Goal: Task Accomplishment & Management: Use online tool/utility

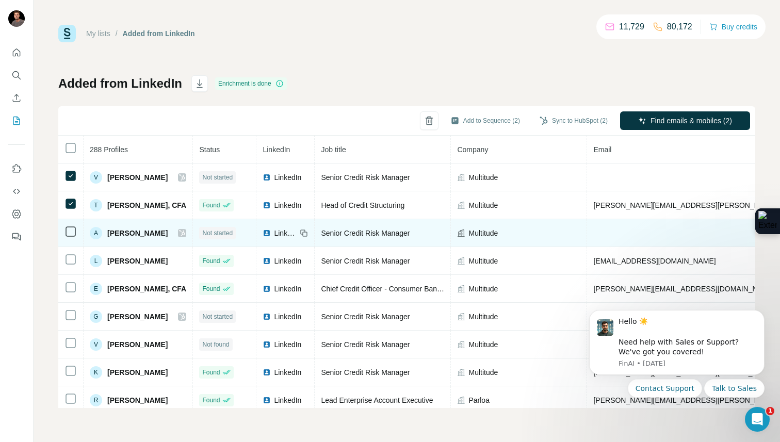
click at [69, 222] on td at bounding box center [70, 233] width 25 height 28
click at [70, 237] on icon at bounding box center [70, 231] width 12 height 12
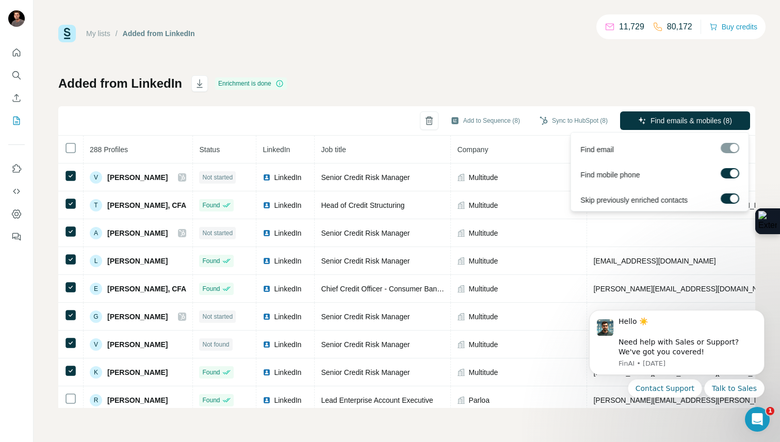
click at [727, 145] on div at bounding box center [730, 148] width 19 height 10
click at [669, 118] on span "Find emails & mobiles (8)" at bounding box center [692, 121] width 82 height 10
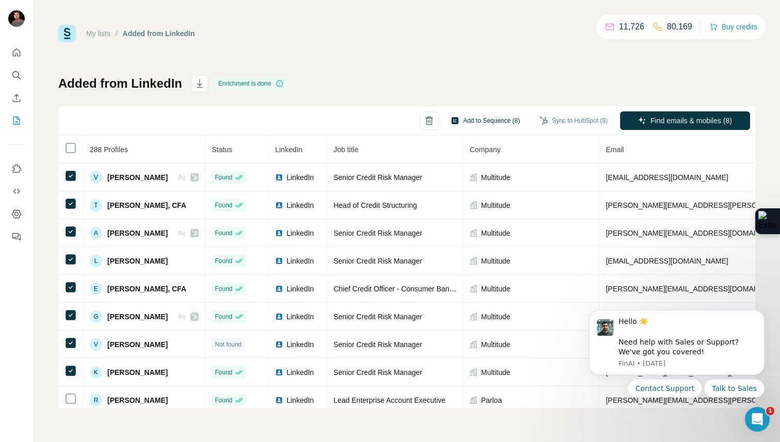
click at [466, 115] on button "Add to Sequence (8)" at bounding box center [486, 120] width 84 height 15
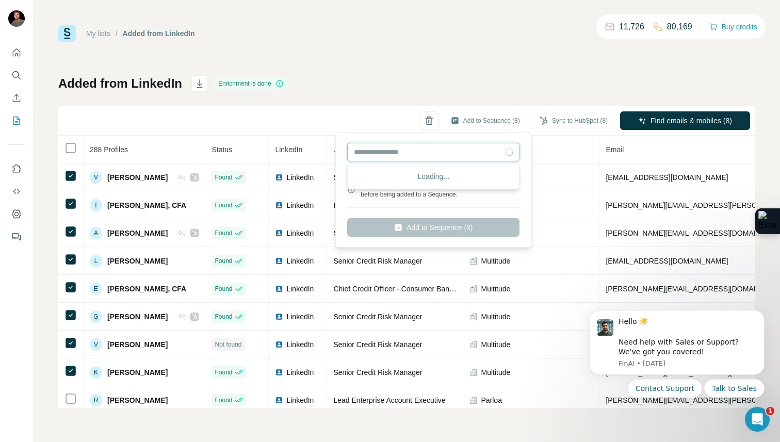
click at [449, 148] on input "text" at bounding box center [433, 152] width 172 height 19
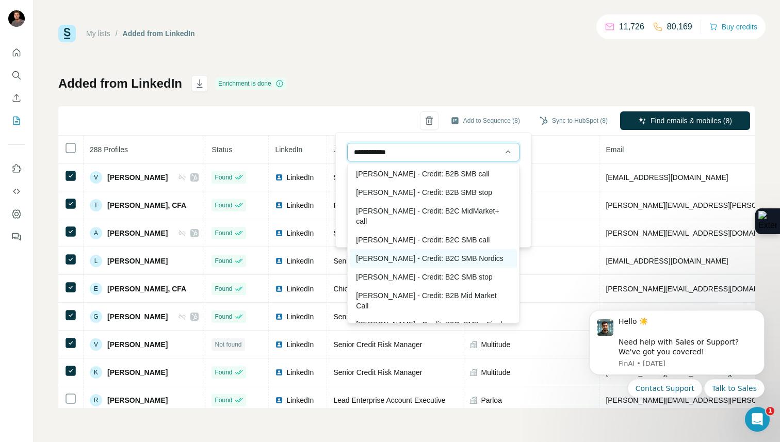
scroll to position [24, 0]
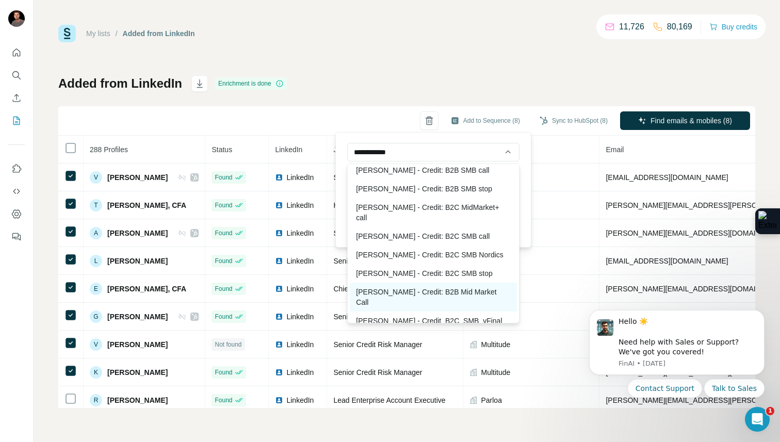
click at [468, 283] on div "Tim - Credit: B2B Mid Market Call" at bounding box center [433, 297] width 167 height 29
type input "**********"
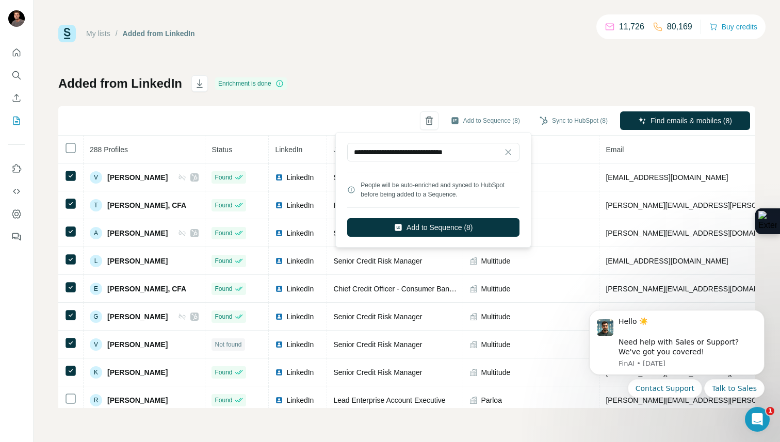
scroll to position [0, 0]
click at [488, 227] on button "Add to Sequence (8)" at bounding box center [433, 227] width 172 height 19
